Goal: Task Accomplishment & Management: Use online tool/utility

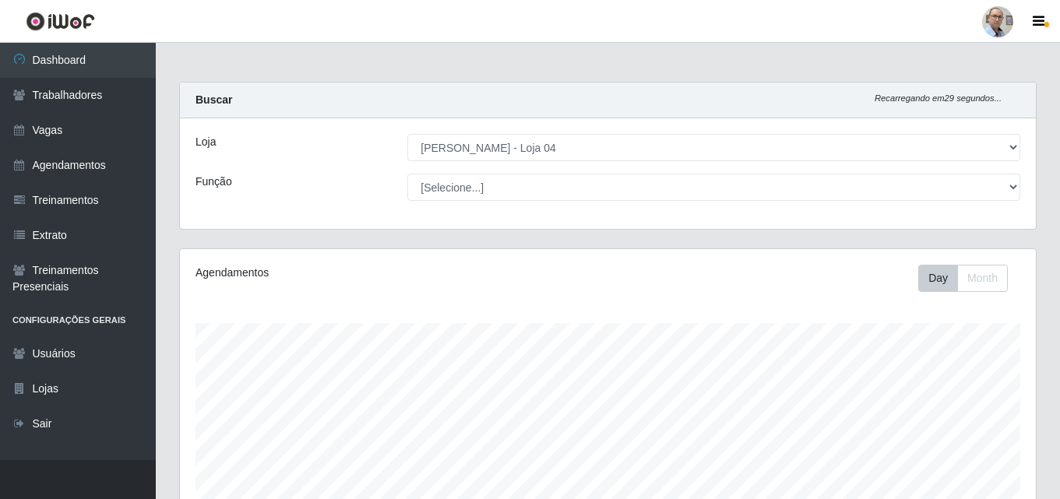
select select "251"
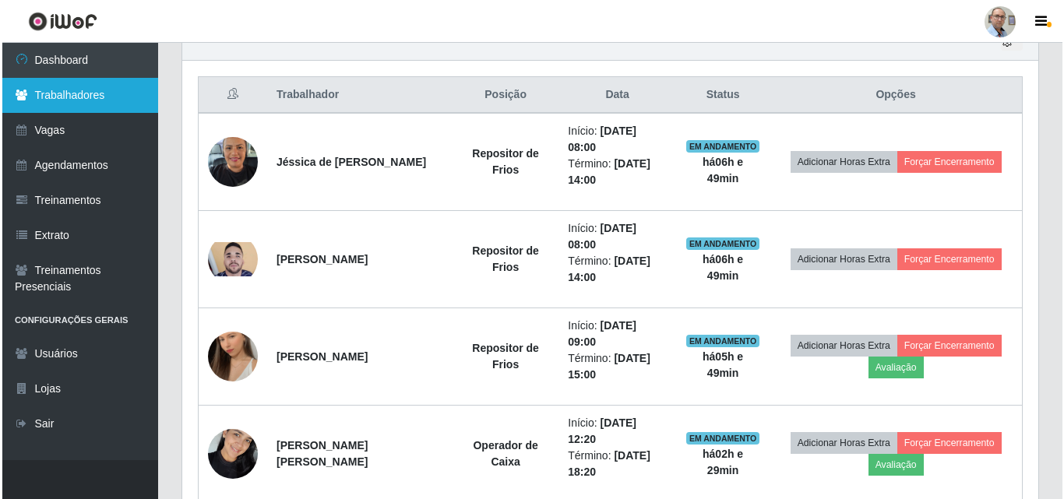
scroll to position [323, 856]
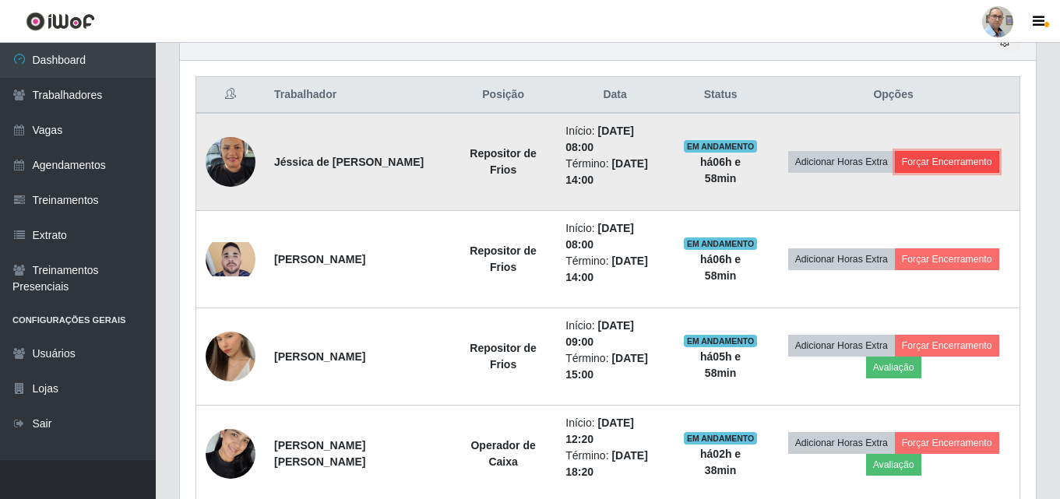
click at [940, 162] on button "Forçar Encerramento" at bounding box center [947, 162] width 104 height 22
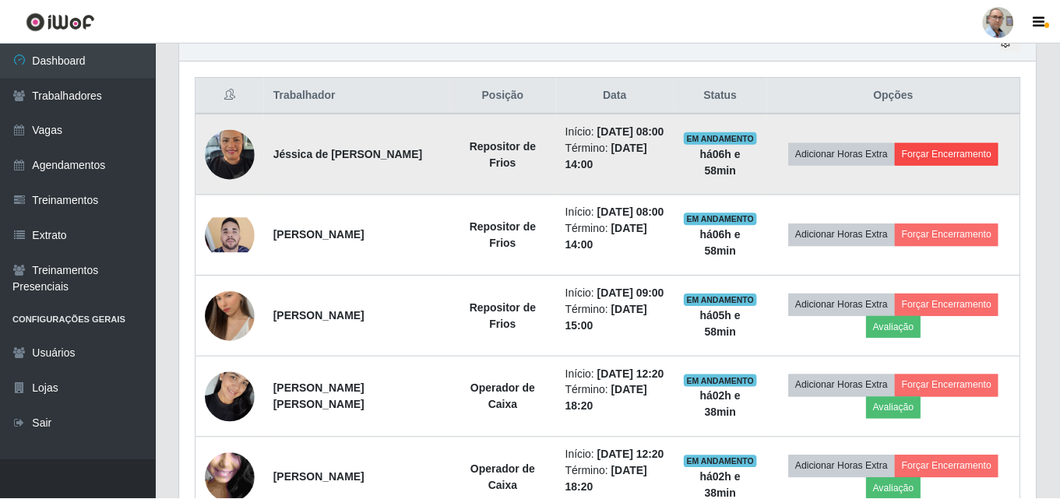
scroll to position [323, 849]
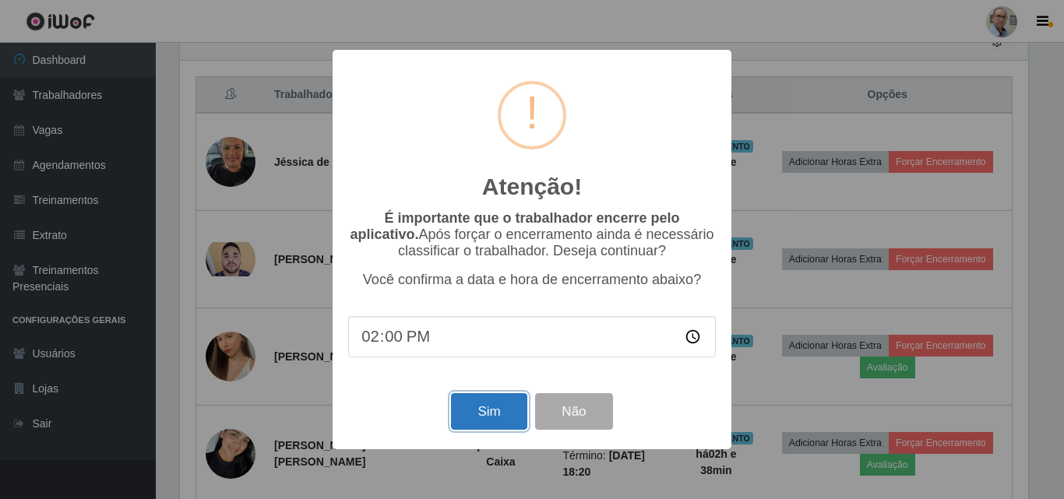
click at [504, 421] on button "Sim" at bounding box center [489, 411] width 76 height 37
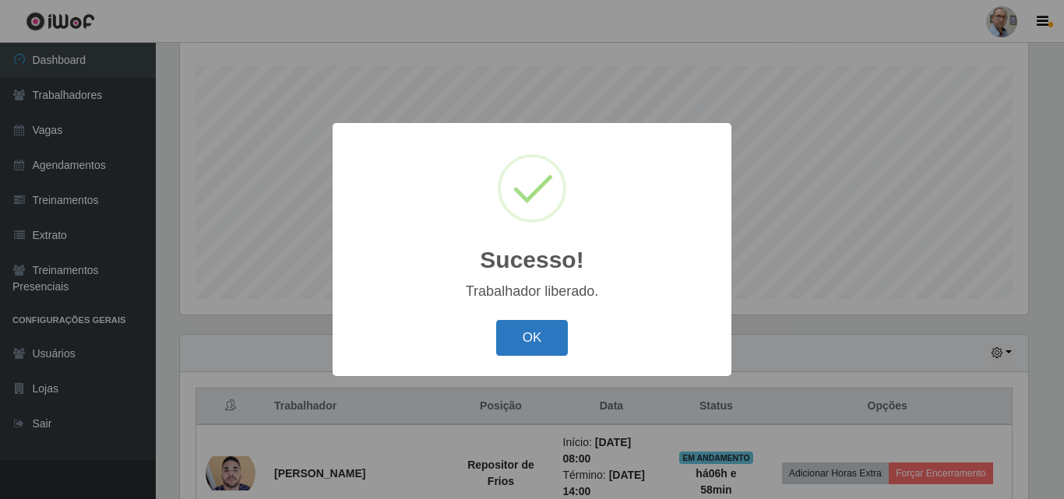
click at [518, 339] on button "OK" at bounding box center [532, 338] width 72 height 37
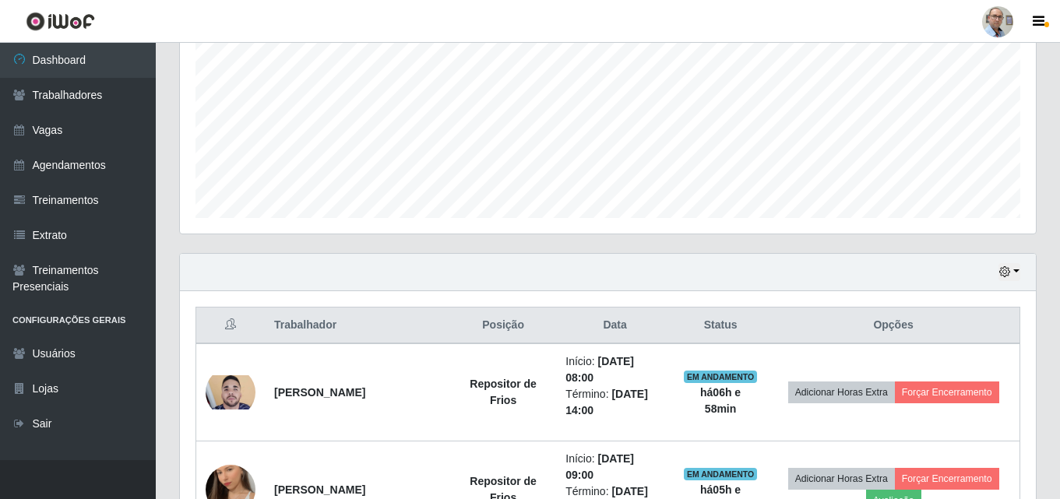
scroll to position [414, 0]
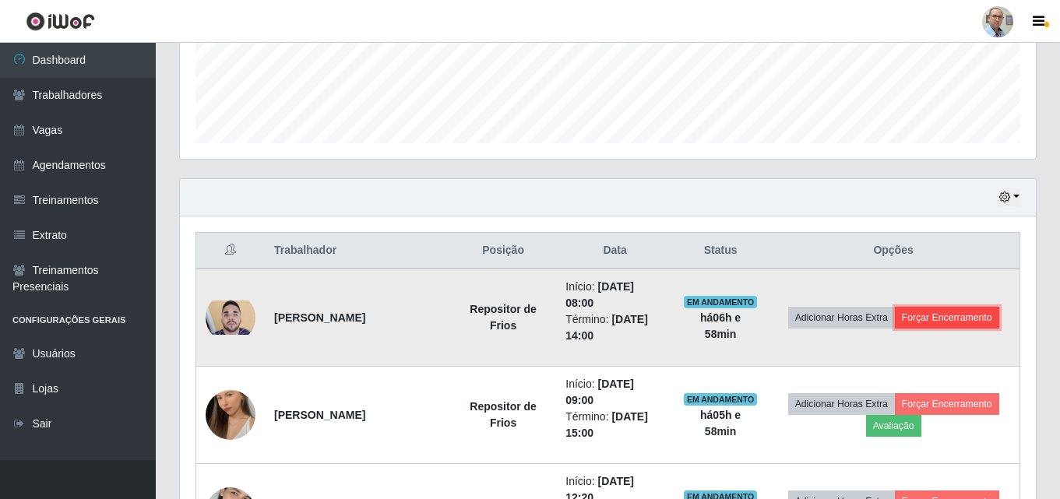
click at [936, 321] on button "Forçar Encerramento" at bounding box center [947, 318] width 104 height 22
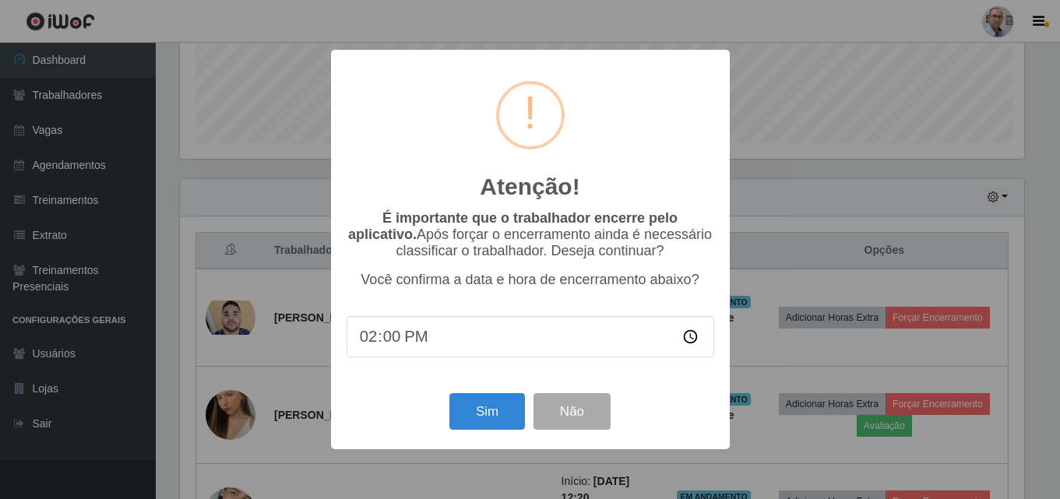
scroll to position [323, 849]
click at [510, 422] on button "Sim" at bounding box center [489, 411] width 76 height 37
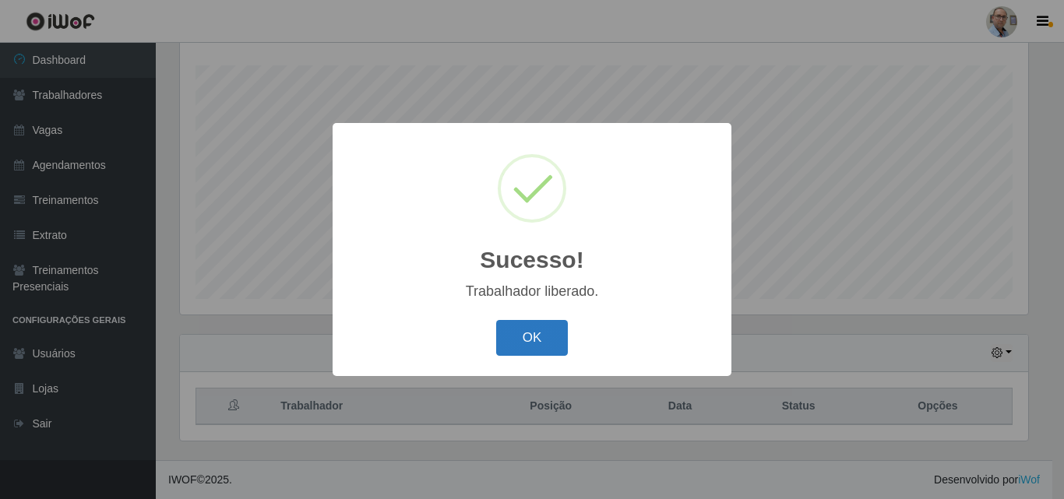
click at [551, 340] on button "OK" at bounding box center [532, 338] width 72 height 37
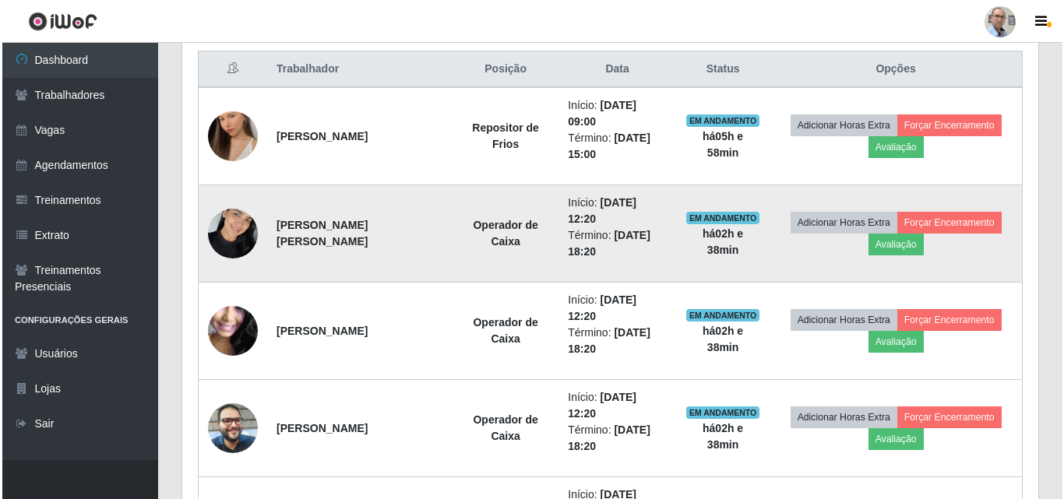
scroll to position [803, 0]
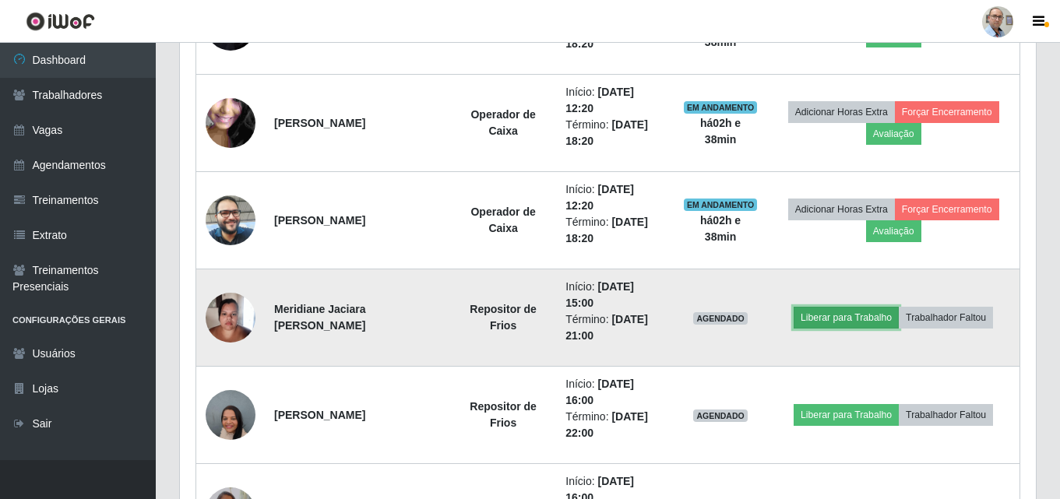
click at [859, 325] on button "Liberar para Trabalho" at bounding box center [846, 318] width 105 height 22
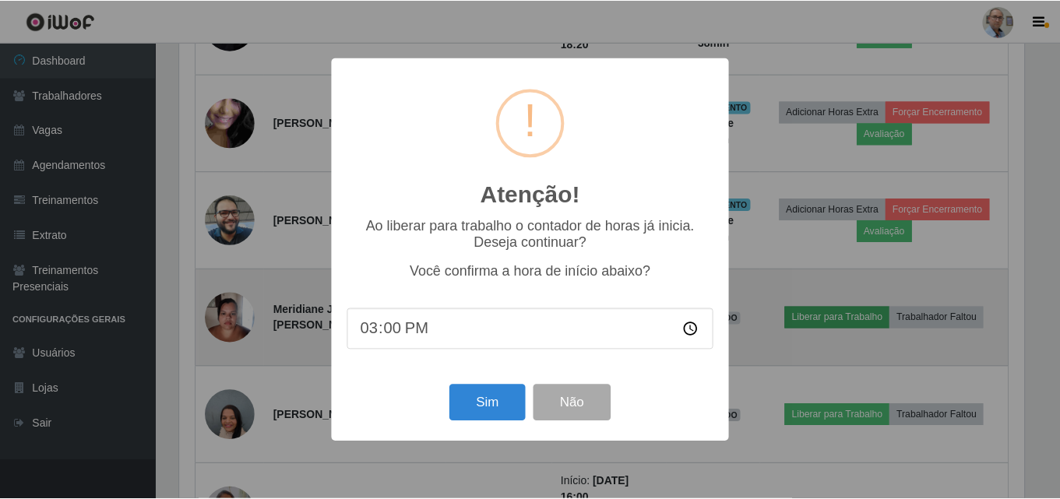
scroll to position [323, 849]
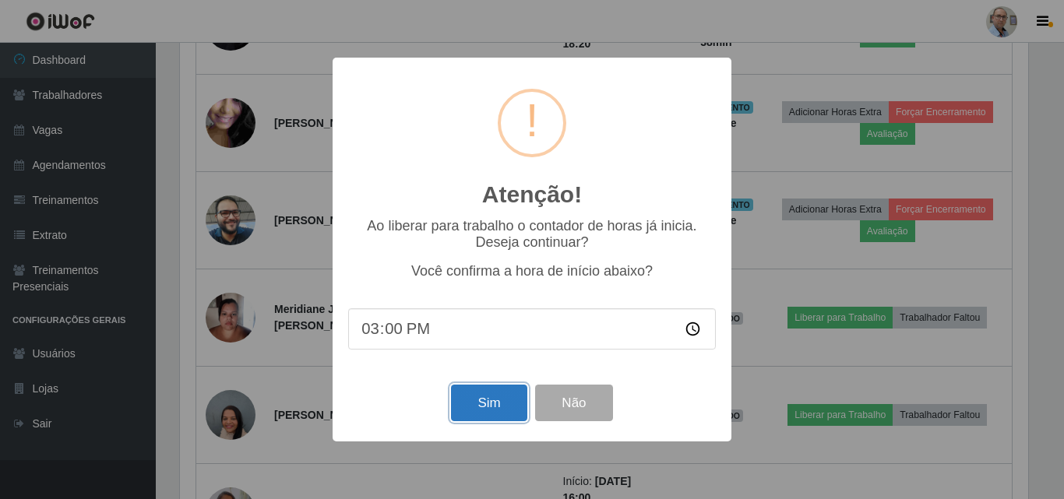
click at [512, 408] on button "Sim" at bounding box center [489, 403] width 76 height 37
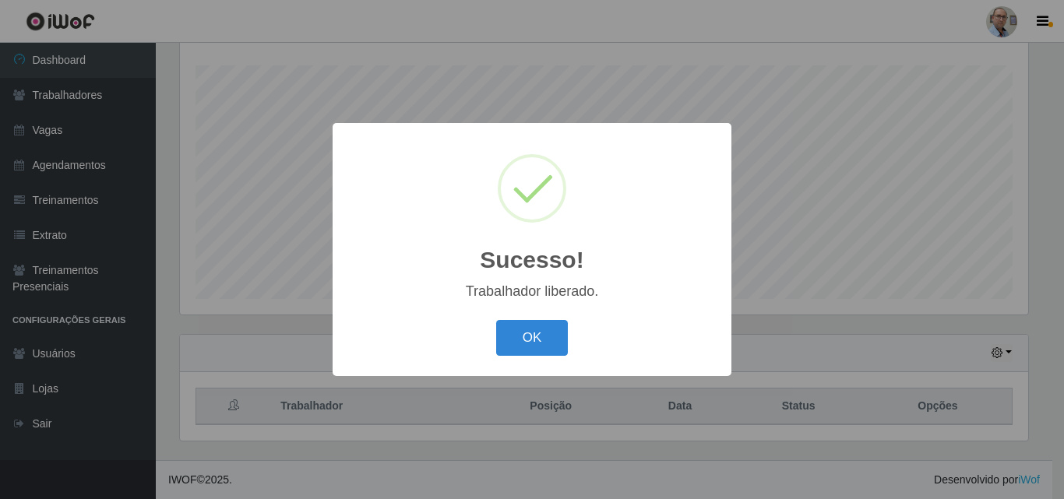
click at [520, 358] on div "OK Cancel" at bounding box center [532, 338] width 368 height 44
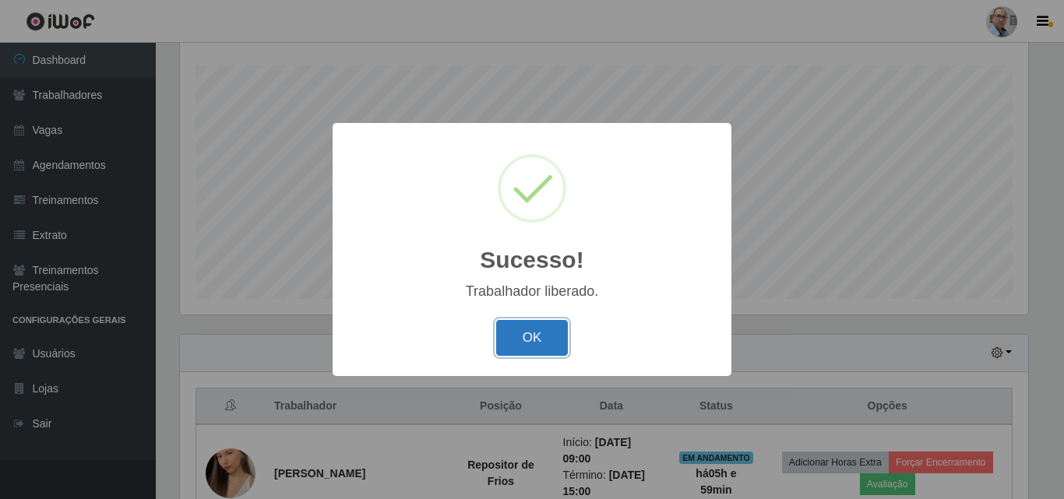
click at [527, 344] on button "OK" at bounding box center [532, 338] width 72 height 37
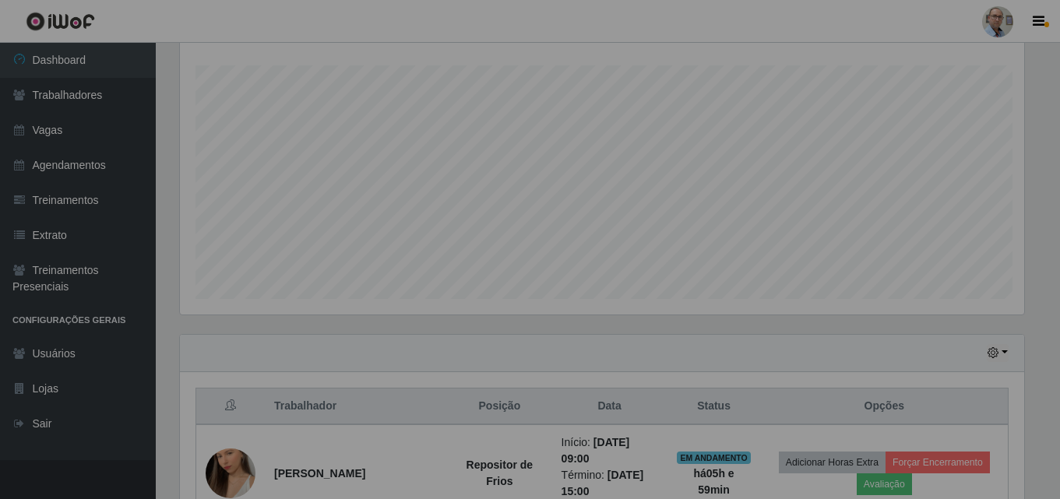
scroll to position [323, 856]
